Goal: Find specific page/section: Find specific page/section

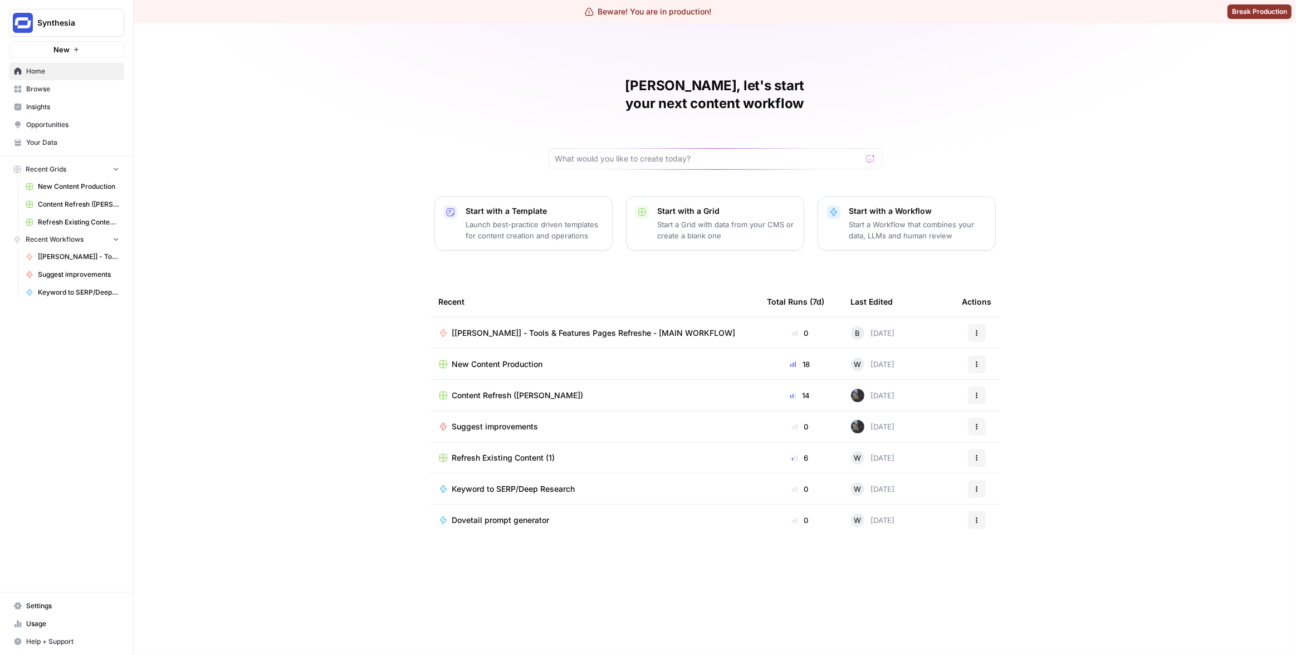
click at [56, 112] on link "Insights" at bounding box center [66, 107] width 115 height 18
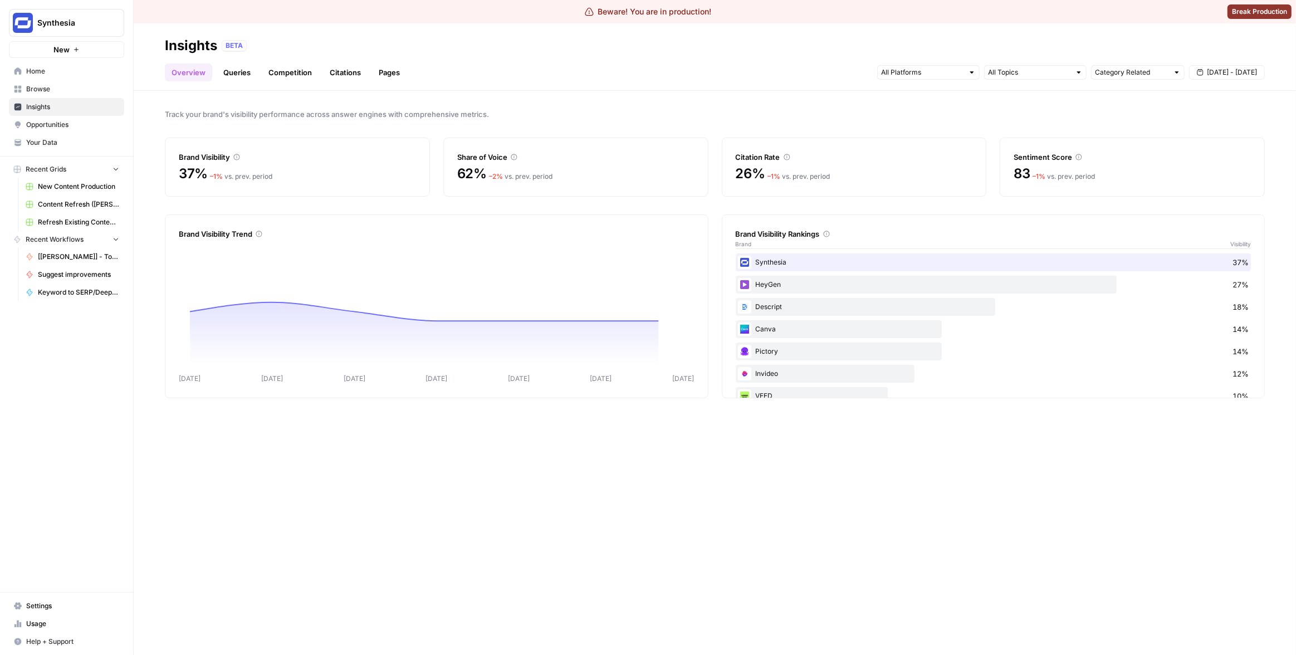
click at [384, 72] on link "Pages" at bounding box center [389, 73] width 35 height 18
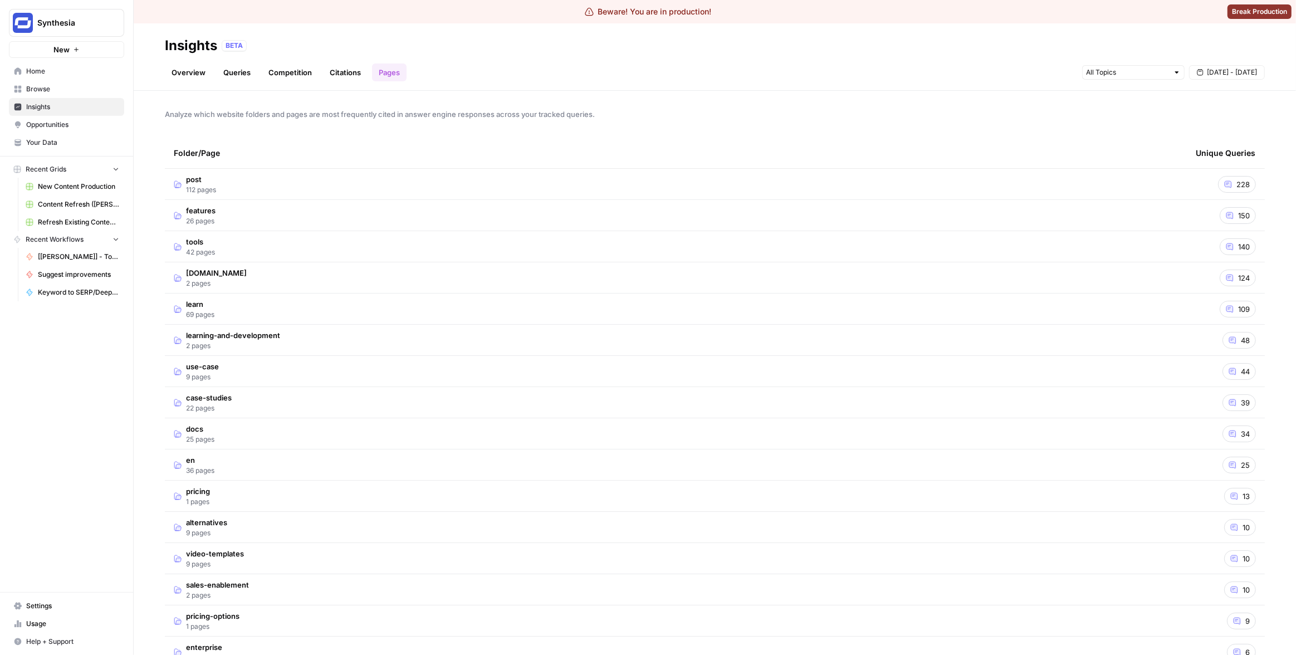
click at [421, 188] on td "post 112 pages" at bounding box center [676, 184] width 1022 height 31
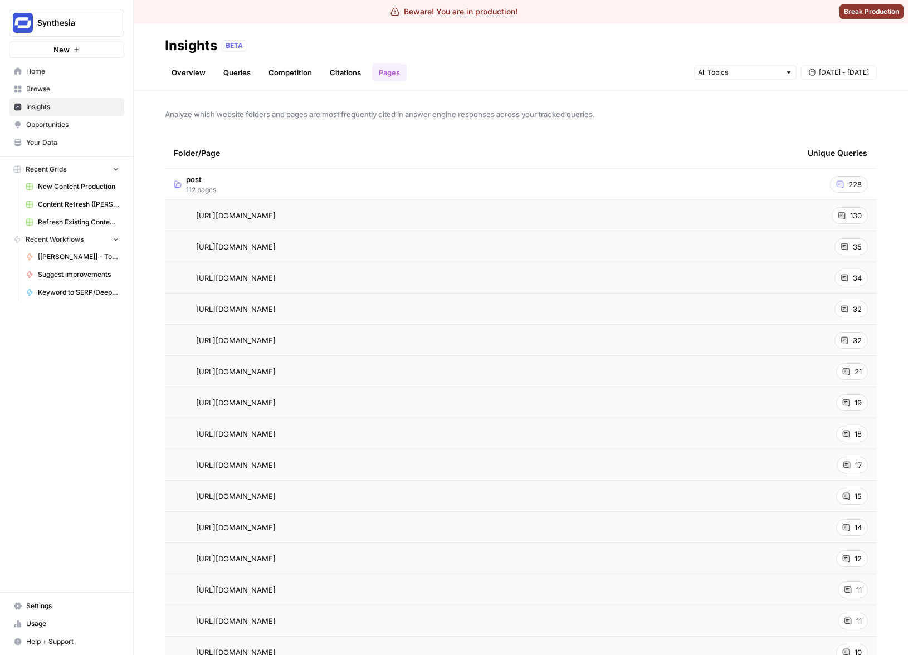
click at [715, 119] on span "Analyze which website folders and pages are most frequently cited in answer eng…" at bounding box center [521, 114] width 712 height 11
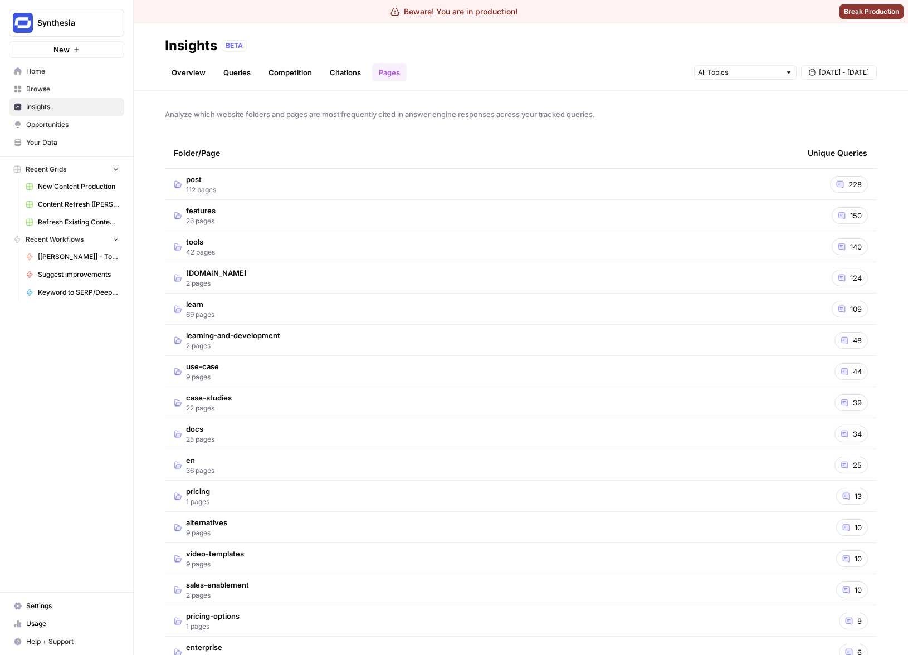
click at [606, 180] on td "post 112 pages" at bounding box center [482, 184] width 634 height 31
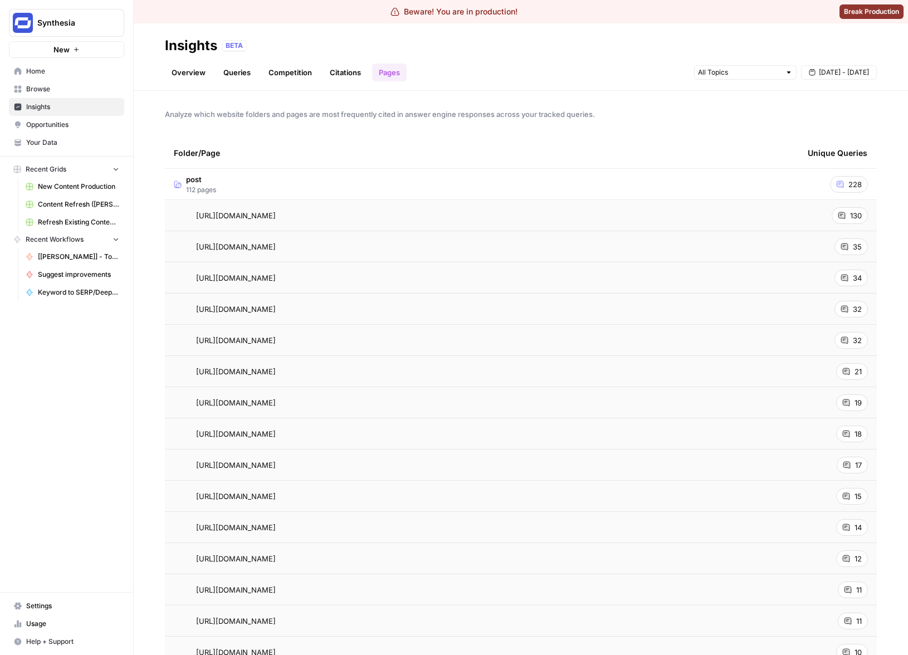
click at [570, 184] on td "post 112 pages" at bounding box center [482, 184] width 634 height 31
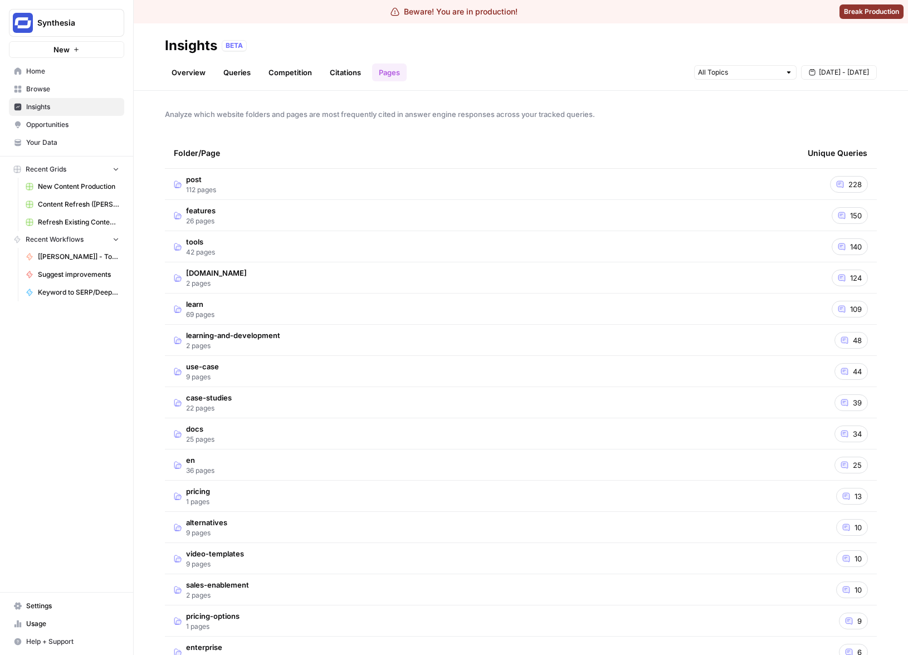
click at [635, 206] on td "features 26 pages" at bounding box center [482, 215] width 634 height 31
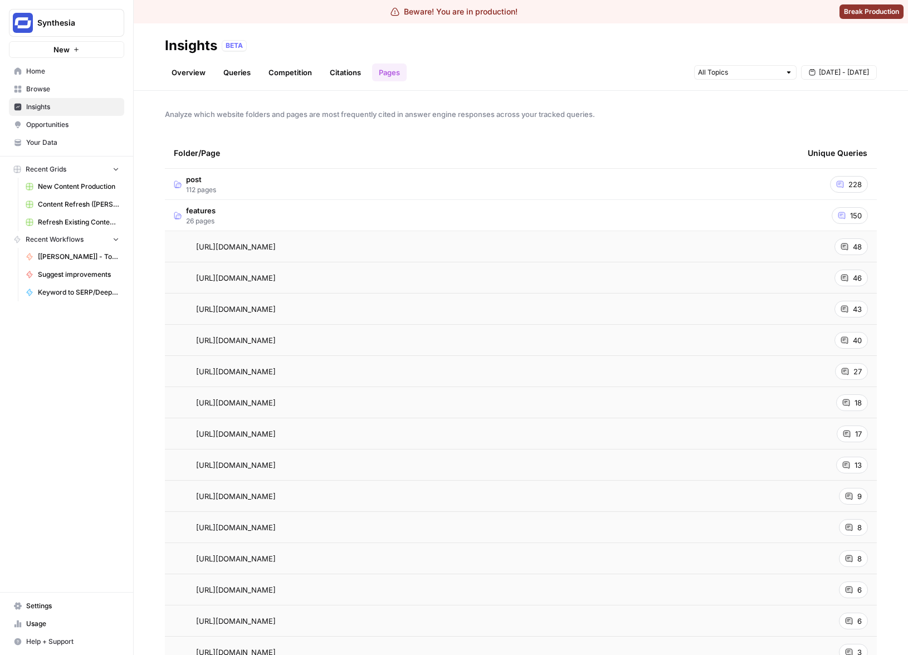
click at [643, 213] on td "features 26 pages" at bounding box center [482, 215] width 634 height 31
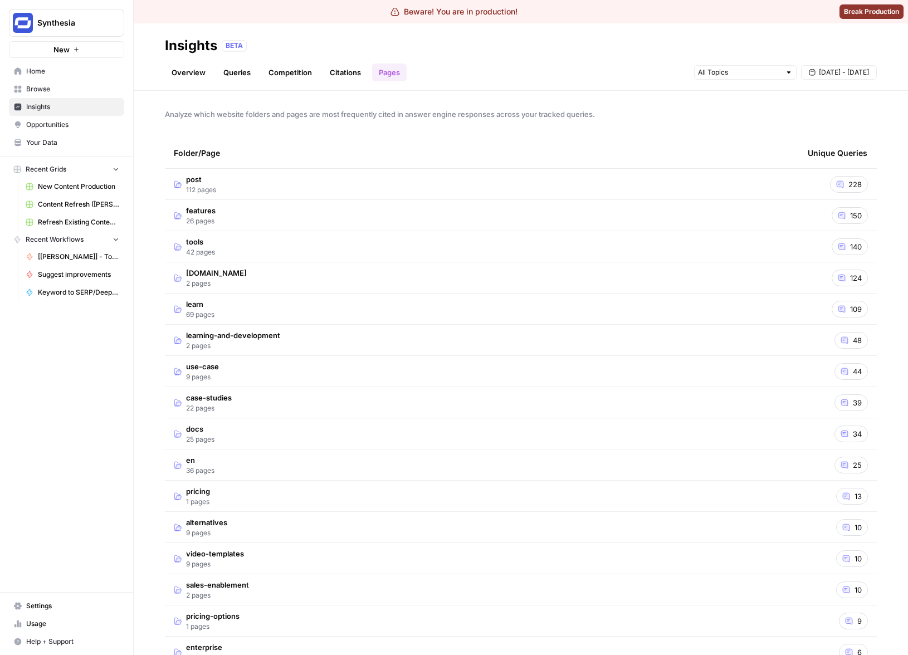
click at [82, 15] on button "Synthesia" at bounding box center [66, 23] width 115 height 28
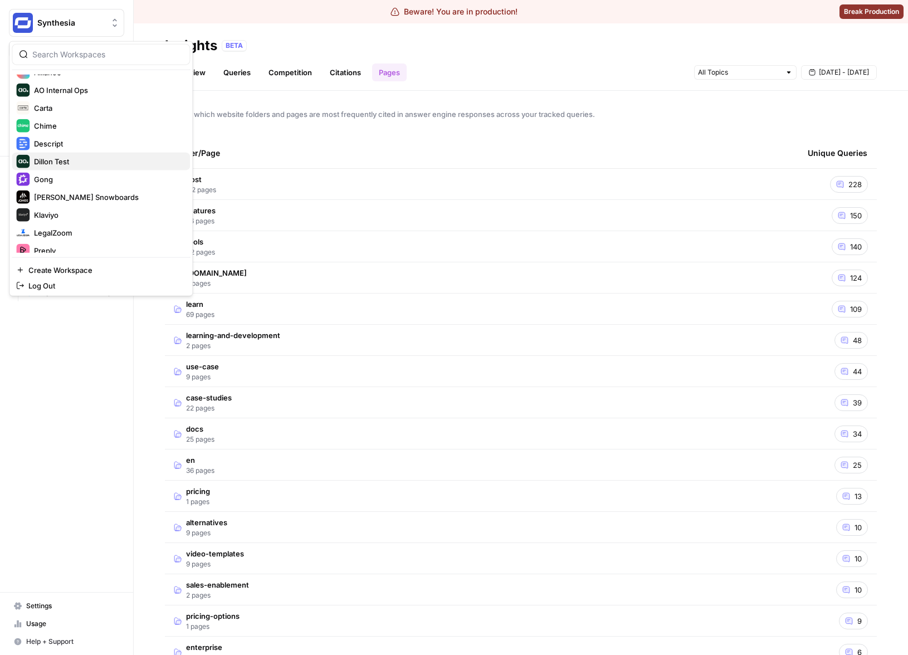
scroll to position [193, 0]
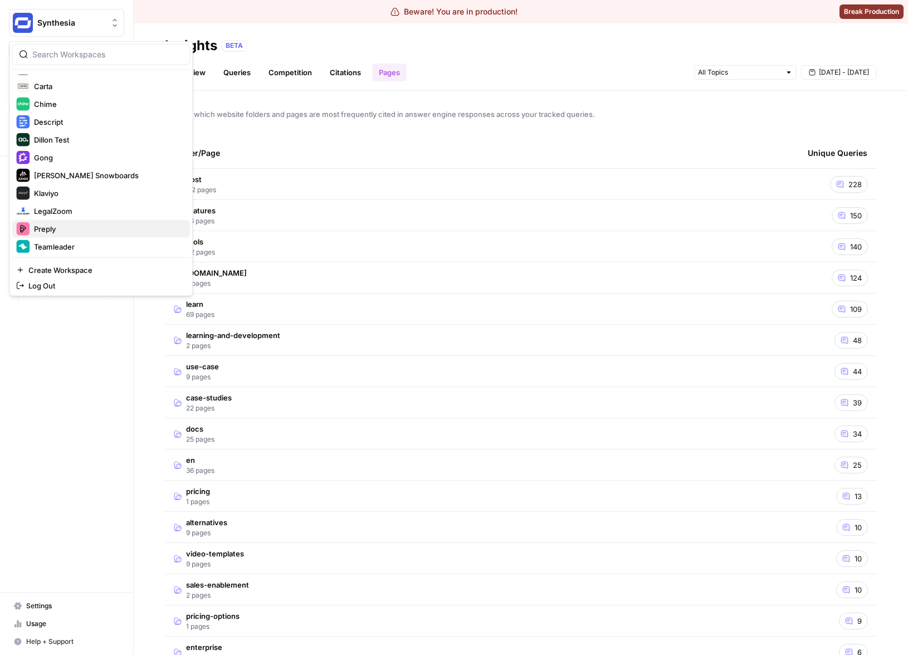
click at [45, 225] on span "Preply" at bounding box center [107, 228] width 147 height 11
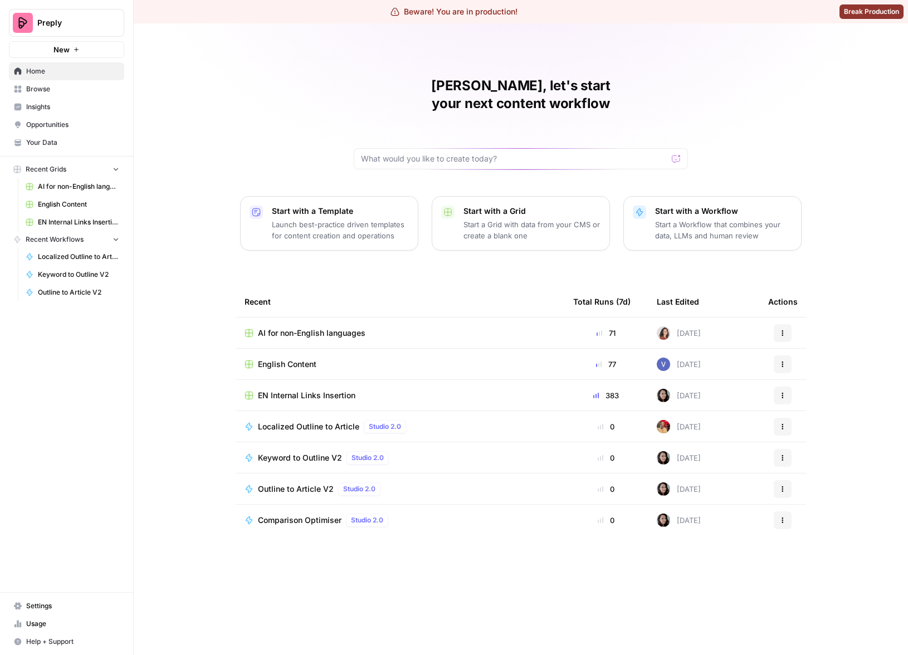
click at [55, 104] on span "Insights" at bounding box center [72, 107] width 93 height 10
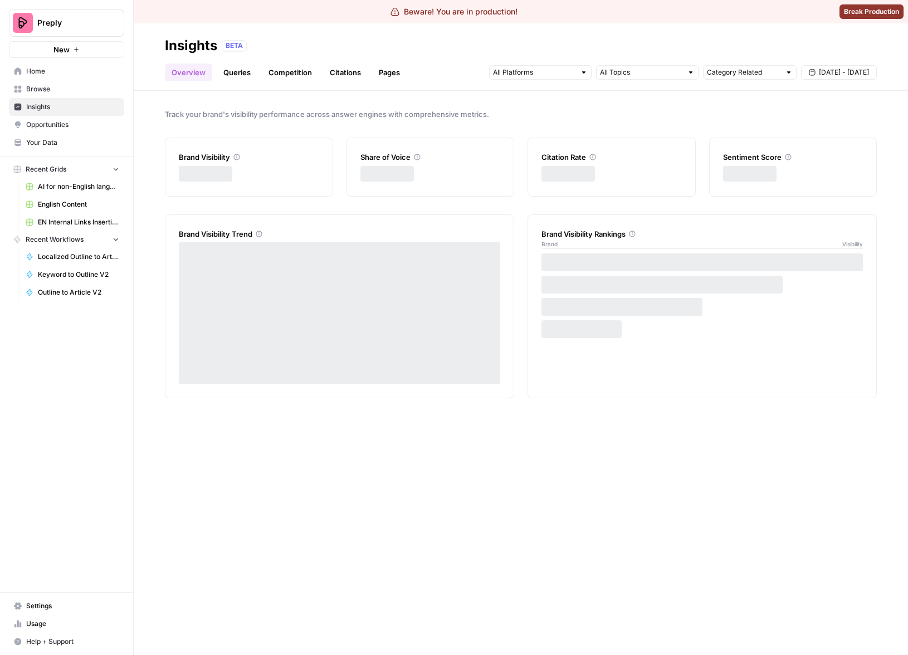
click at [386, 71] on link "Pages" at bounding box center [389, 73] width 35 height 18
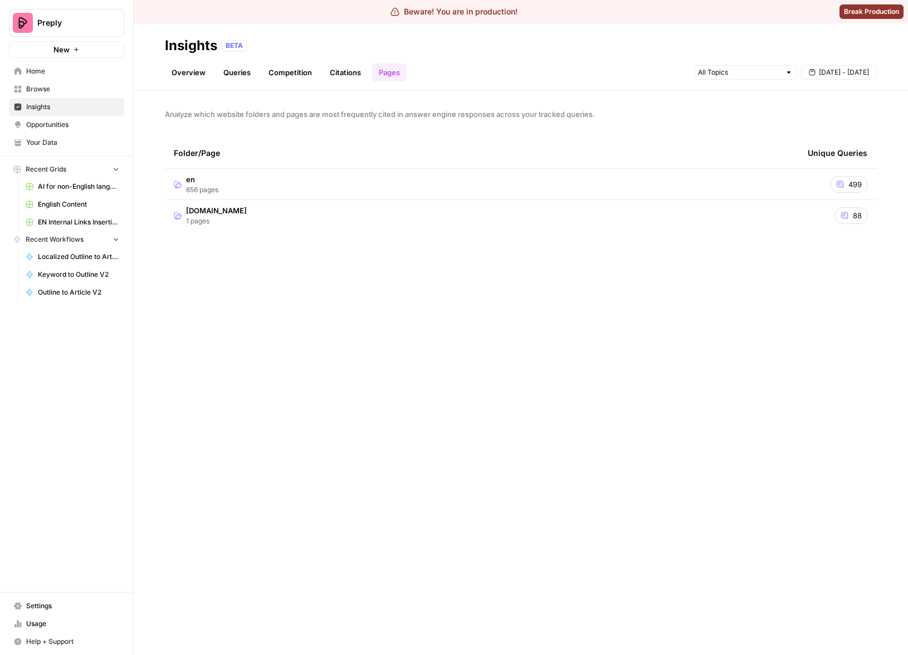
click at [359, 183] on td "en 656 pages" at bounding box center [482, 184] width 634 height 31
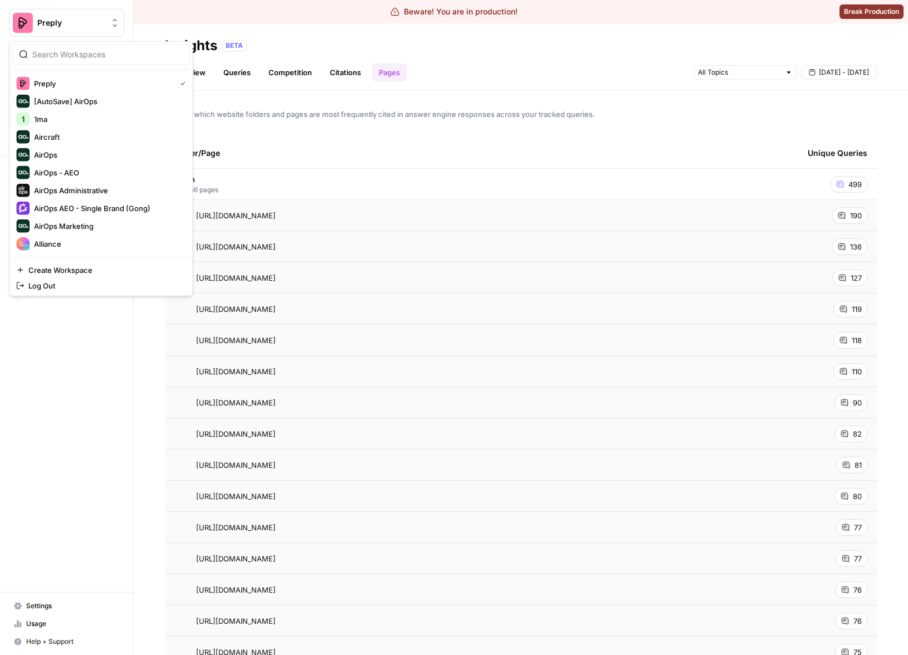
click at [81, 21] on span "Preply" at bounding box center [70, 22] width 67 height 11
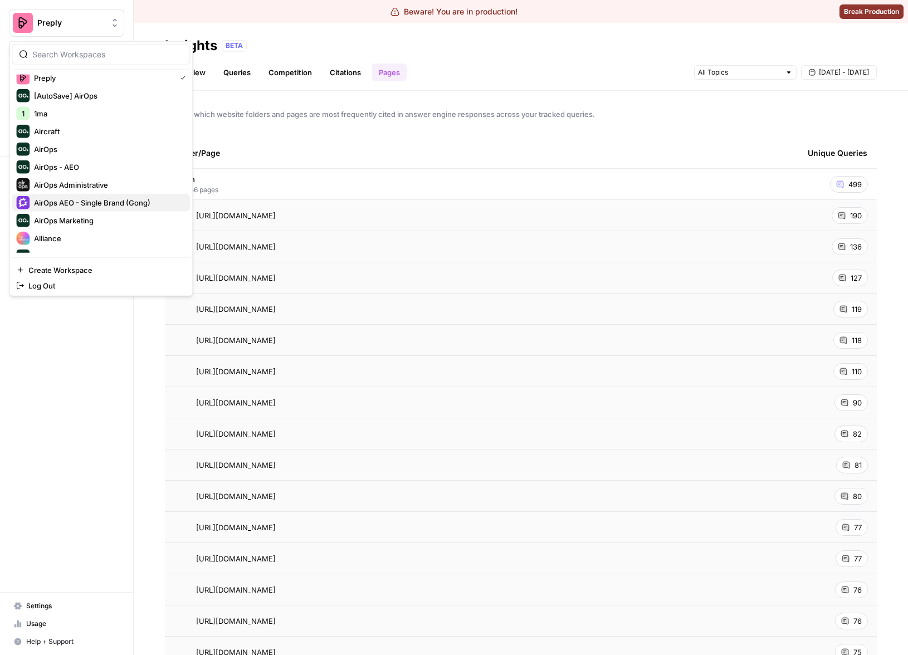
click at [109, 202] on span "AirOps AEO - Single Brand (Gong)" at bounding box center [107, 202] width 147 height 11
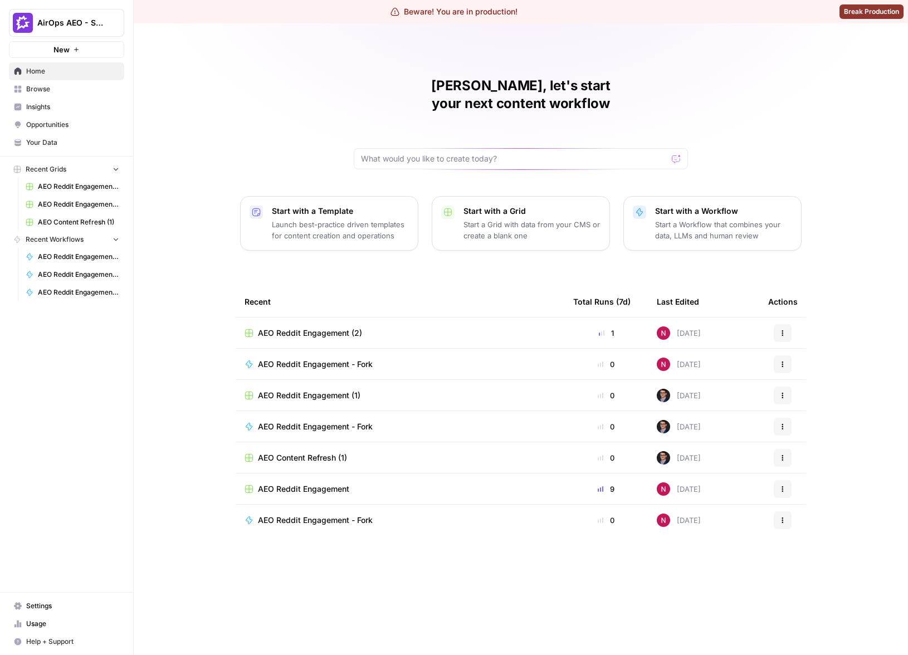
click at [74, 104] on span "Insights" at bounding box center [72, 107] width 93 height 10
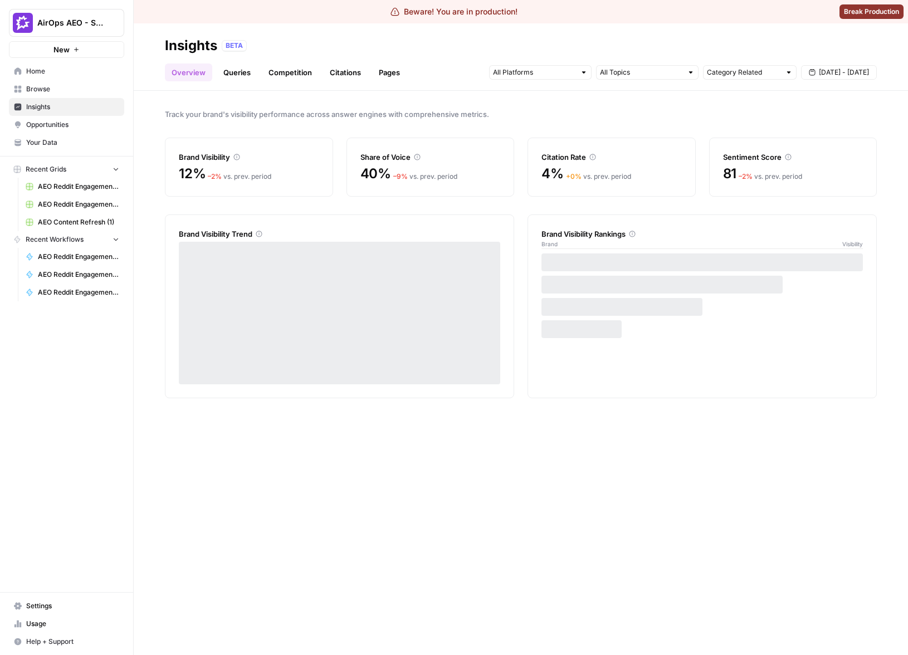
click at [397, 69] on link "Pages" at bounding box center [389, 73] width 35 height 18
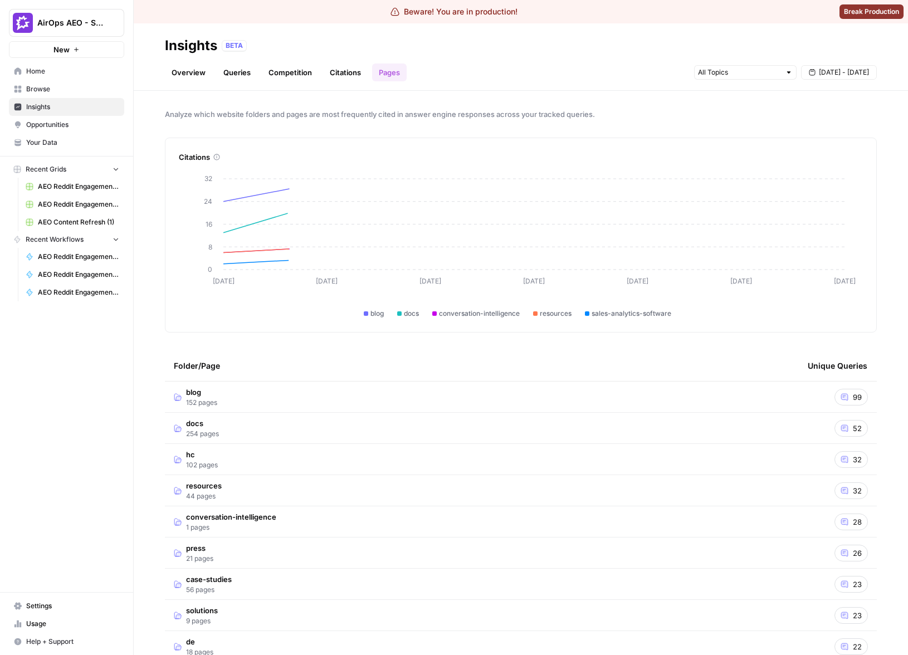
click at [612, 394] on td "blog 152 pages" at bounding box center [482, 397] width 634 height 31
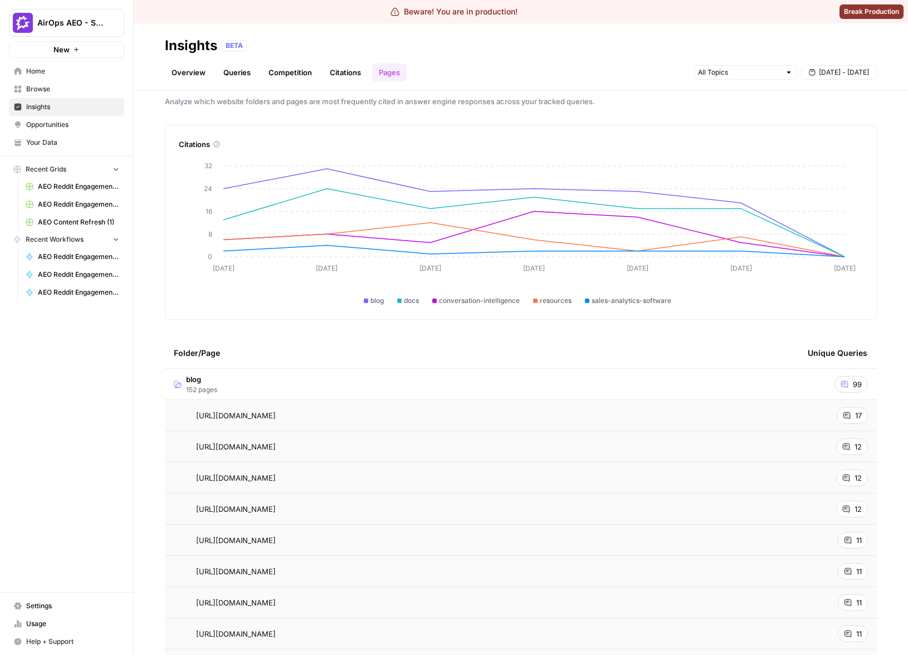
scroll to position [228, 0]
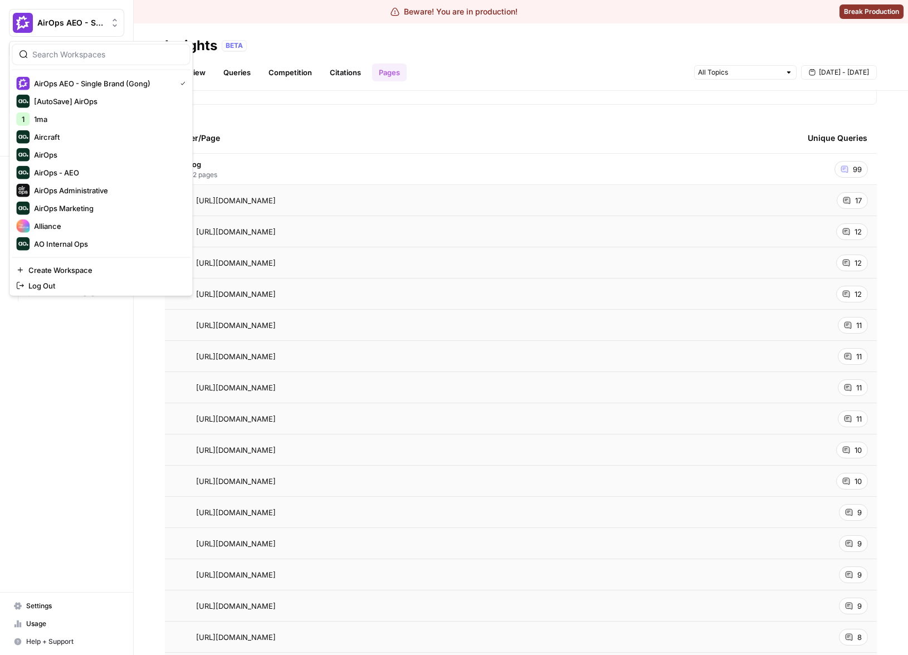
click at [48, 13] on button "AirOps AEO - Single Brand (Gong)" at bounding box center [66, 23] width 115 height 28
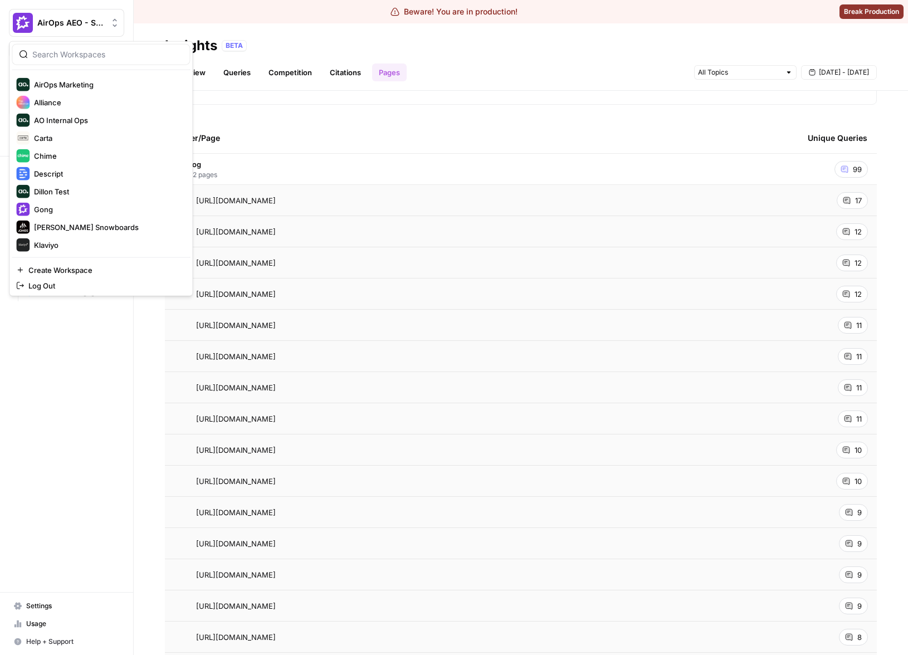
scroll to position [195, 0]
click at [110, 373] on div "AirOps AEO - Single Brand (Gong) New Home Browse Insights Opportunities Your Da…" at bounding box center [66, 327] width 133 height 655
